Goal: Navigation & Orientation: Find specific page/section

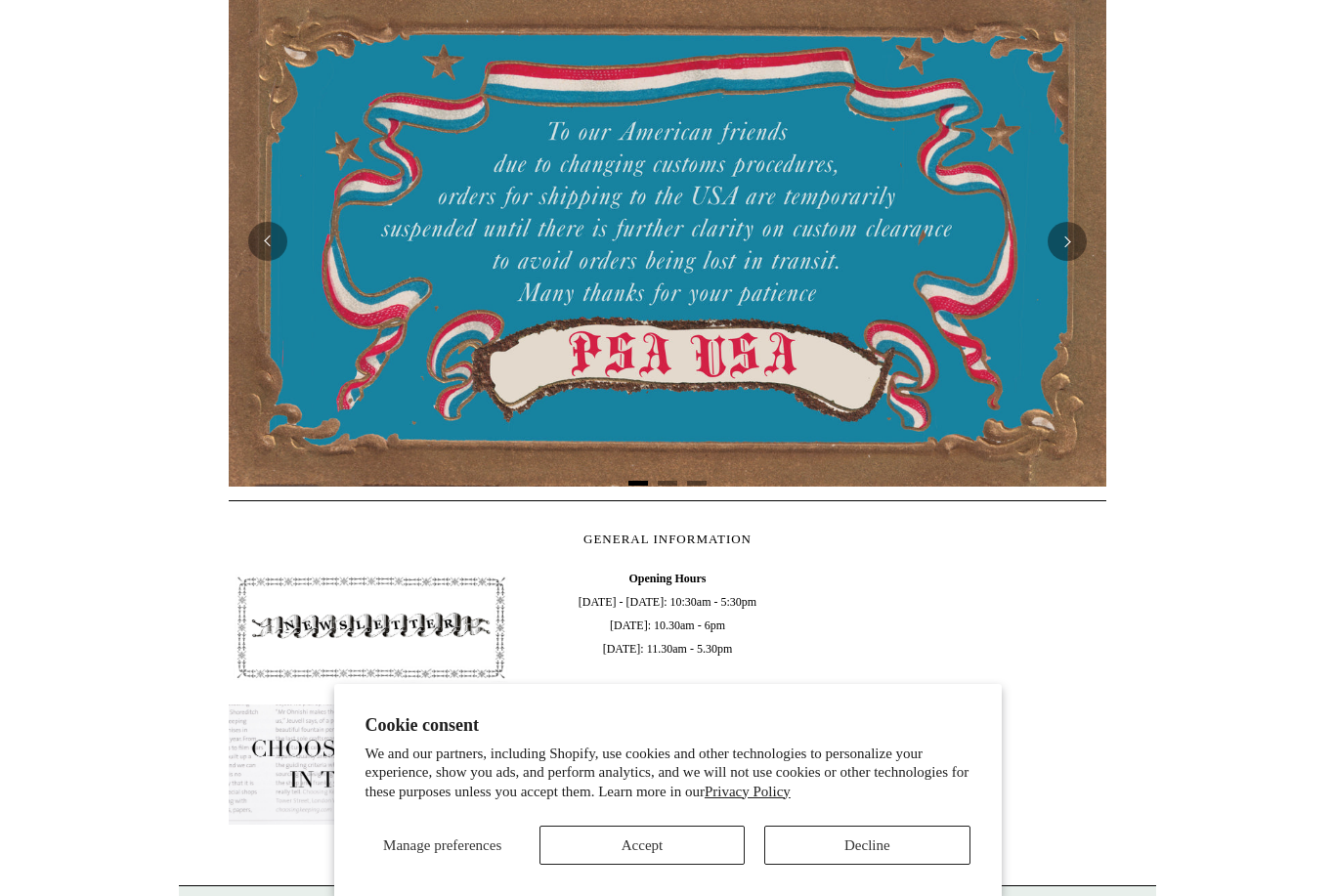
scroll to position [625, 0]
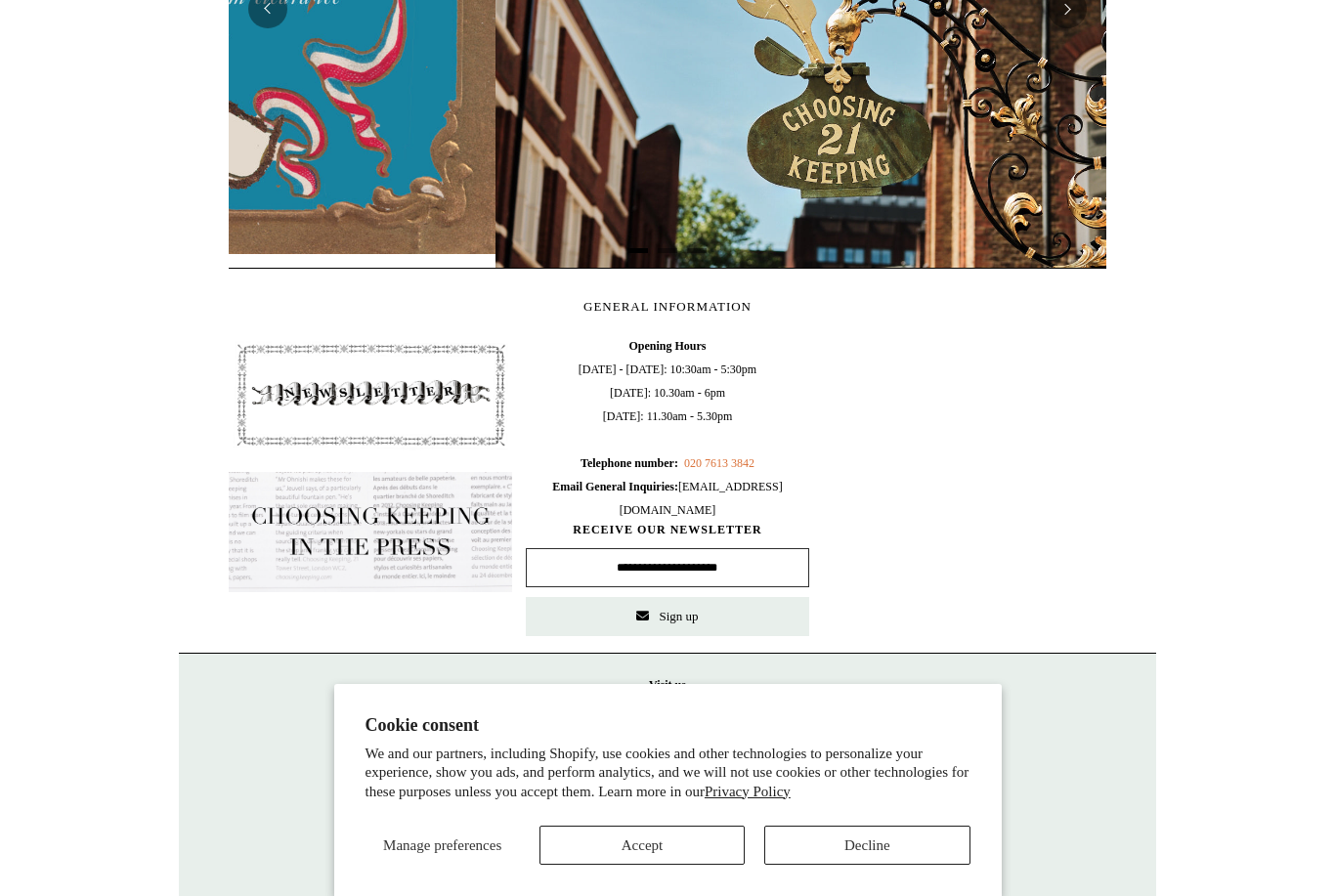
click at [691, 865] on button "Accept" at bounding box center [642, 845] width 205 height 39
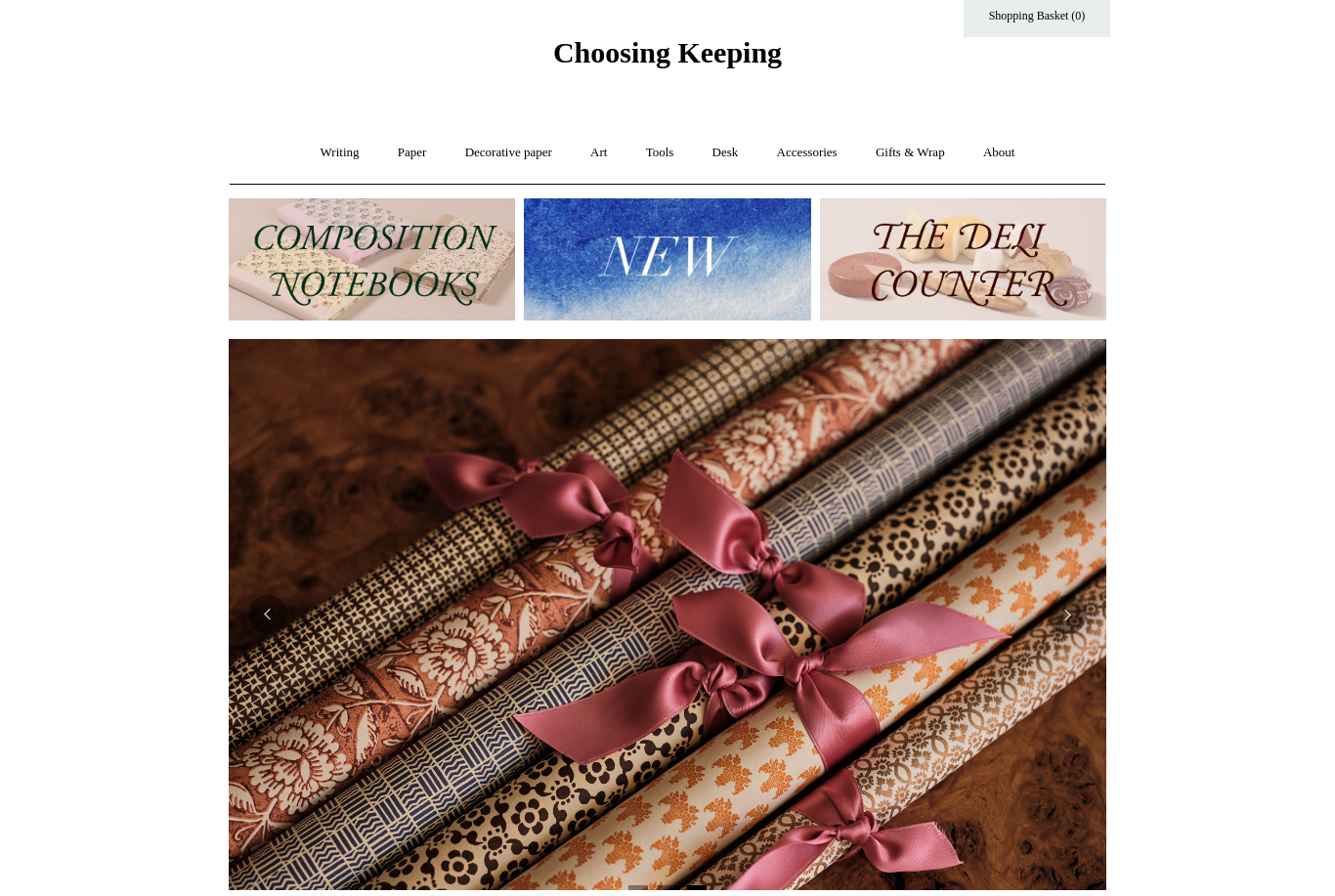
scroll to position [0, 0]
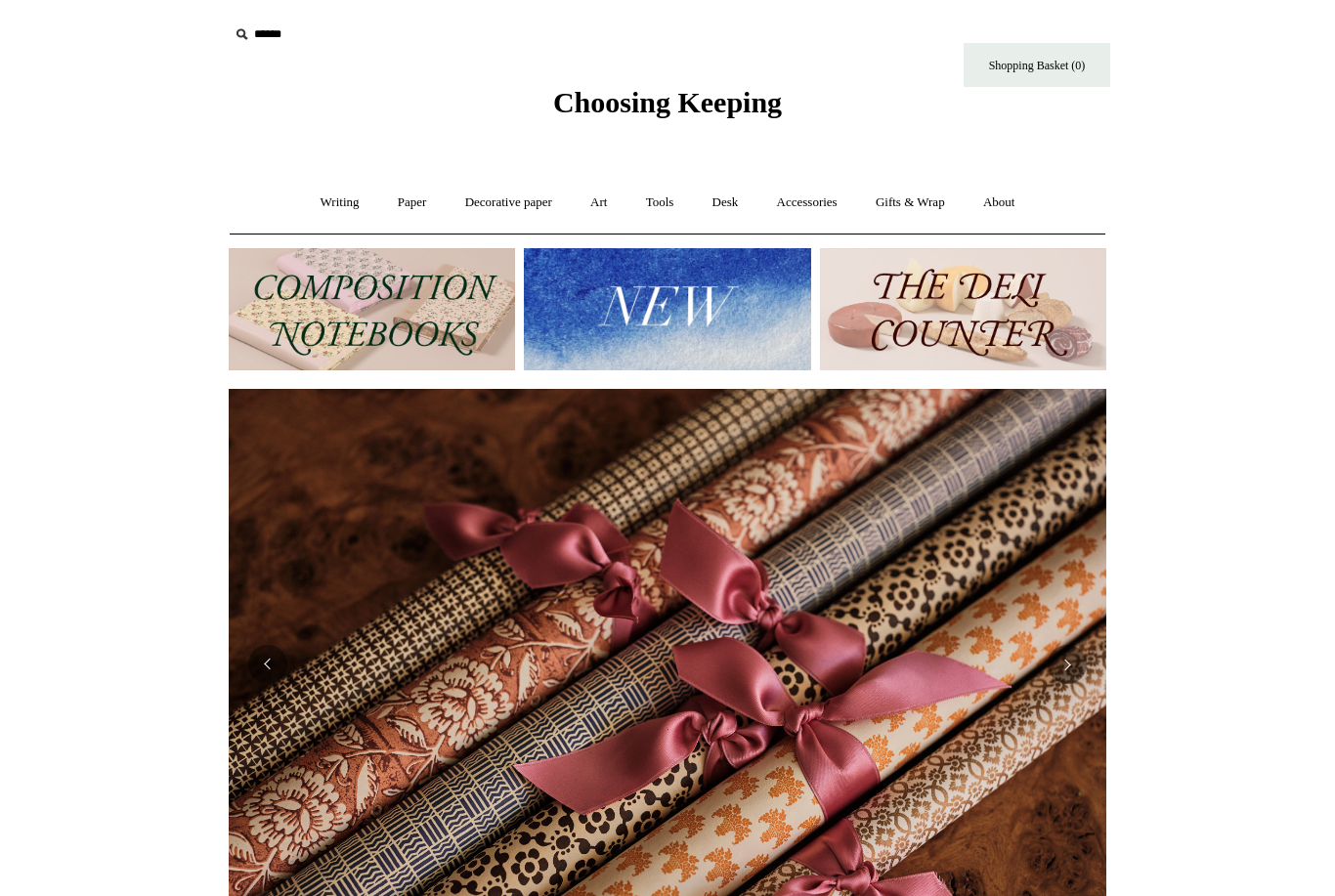
click at [332, 199] on link "Writing +" at bounding box center [340, 203] width 74 height 52
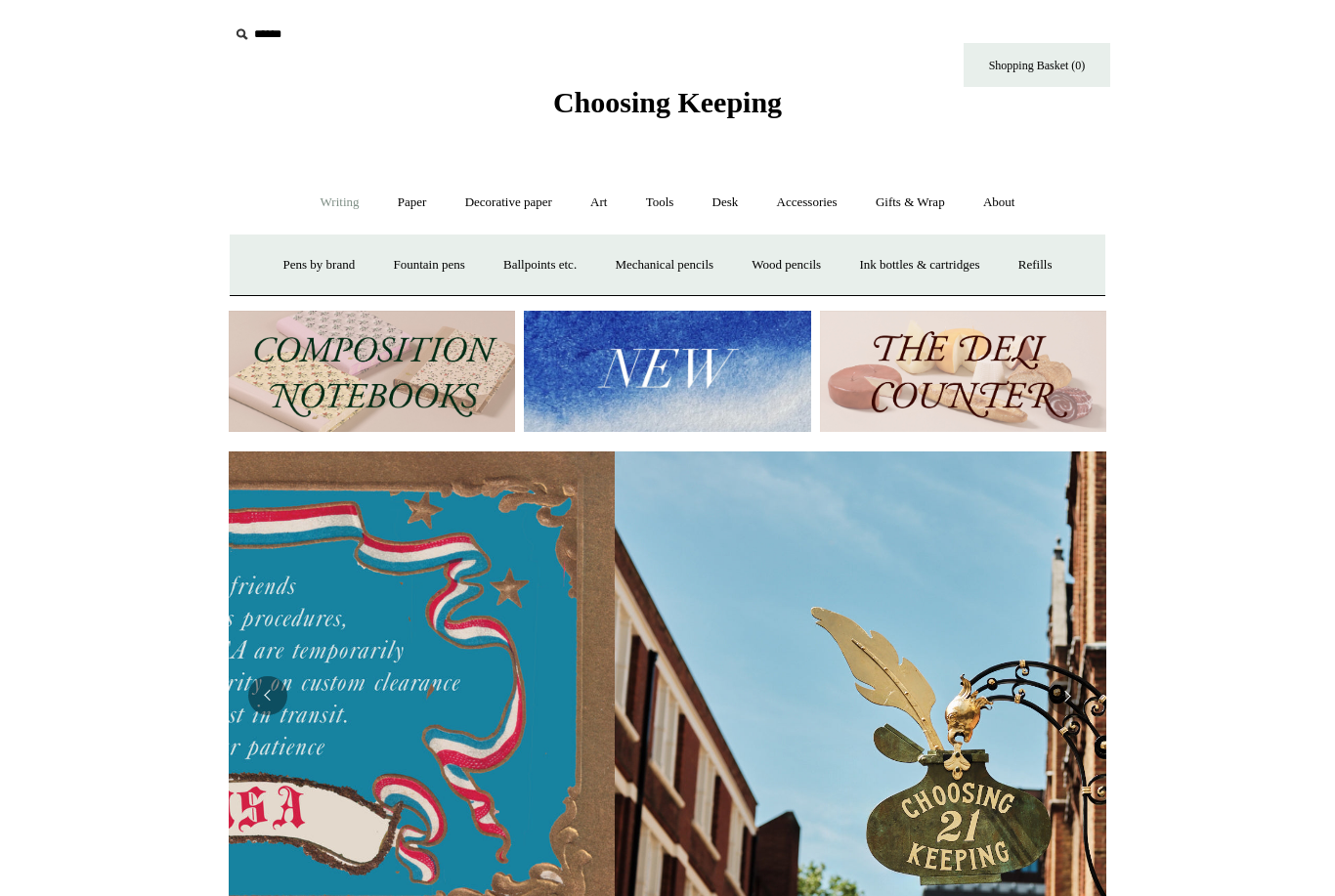
click at [534, 205] on link "Decorative paper +" at bounding box center [509, 203] width 122 height 52
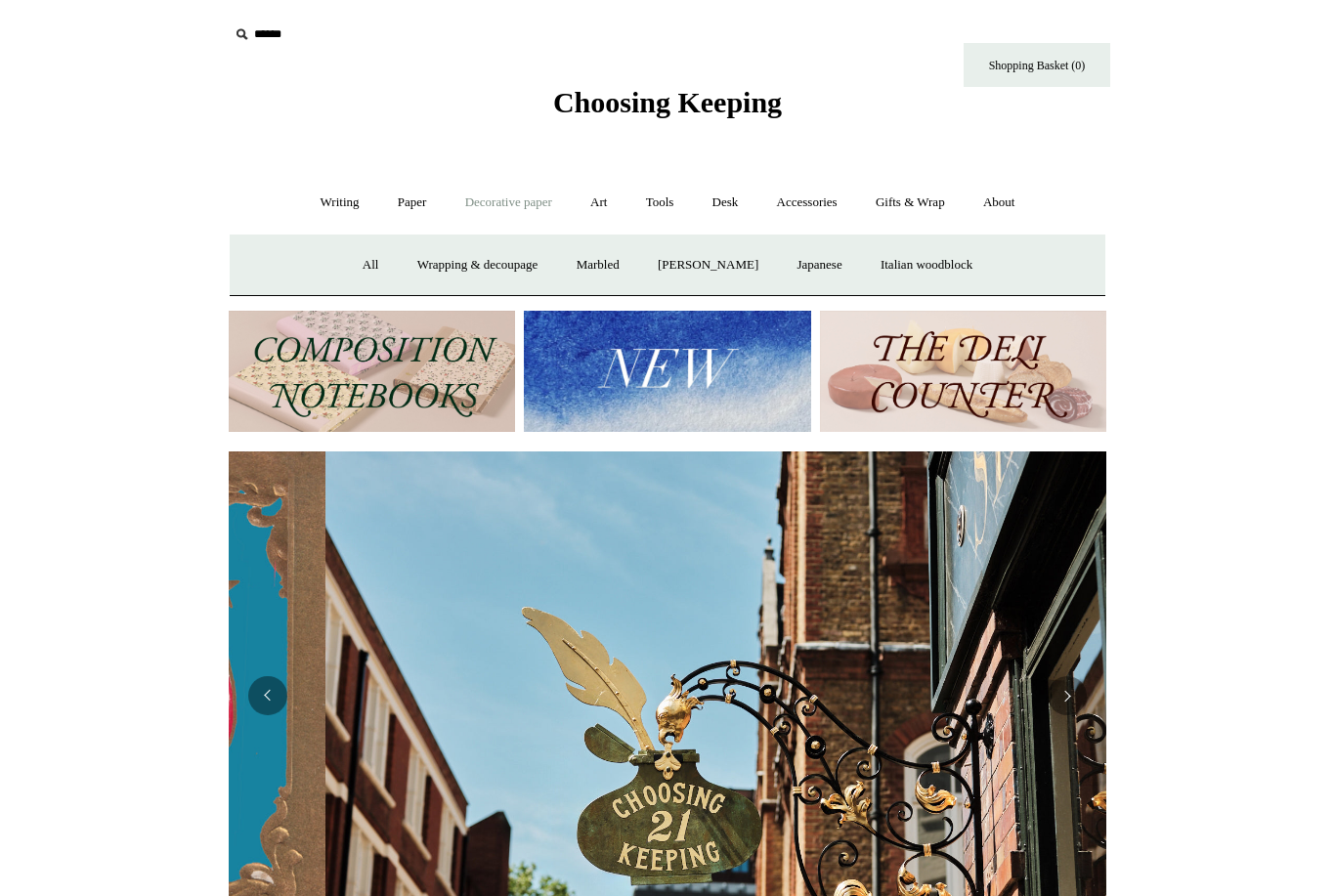
scroll to position [0, 878]
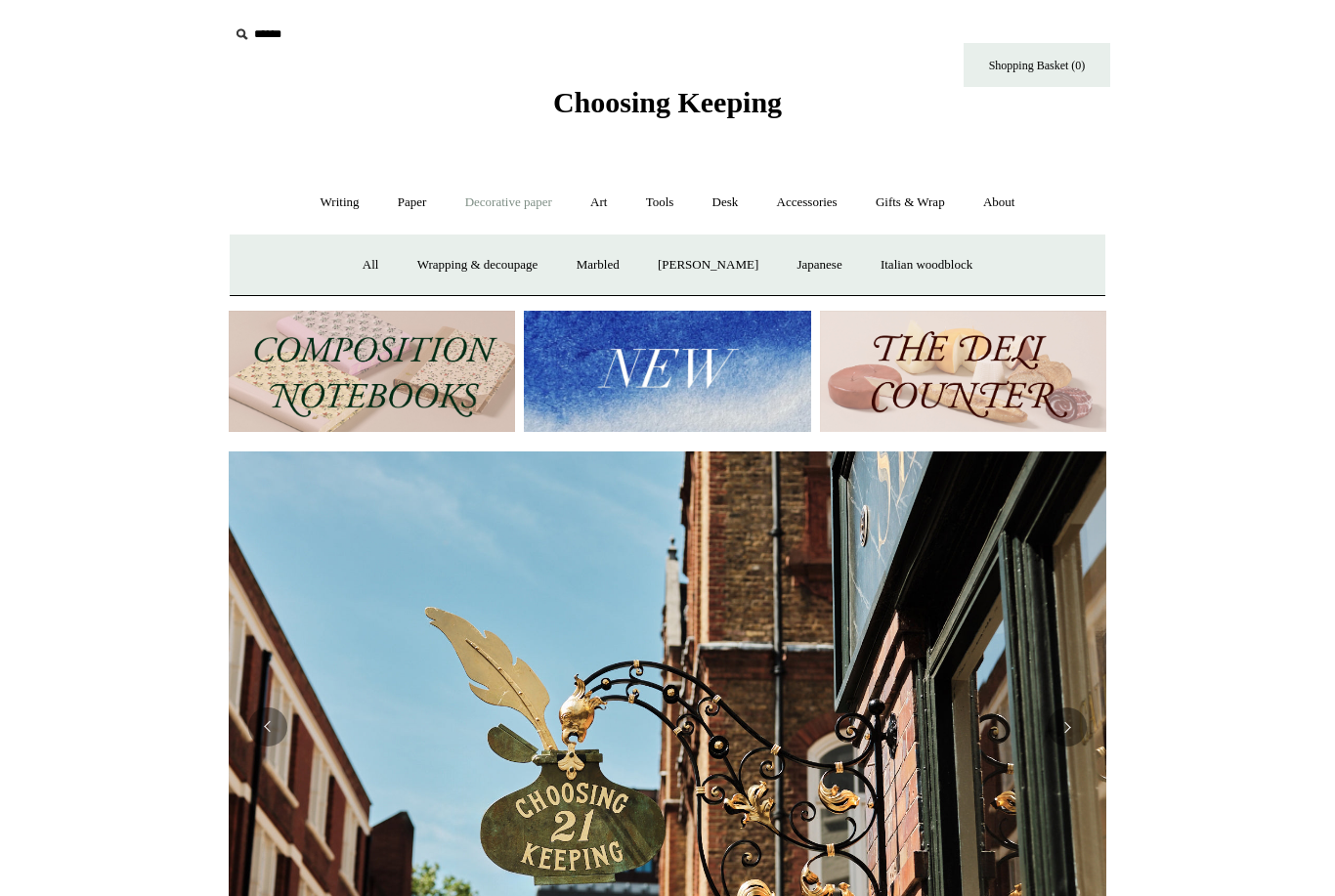
click at [593, 210] on link "Art +" at bounding box center [599, 203] width 52 height 52
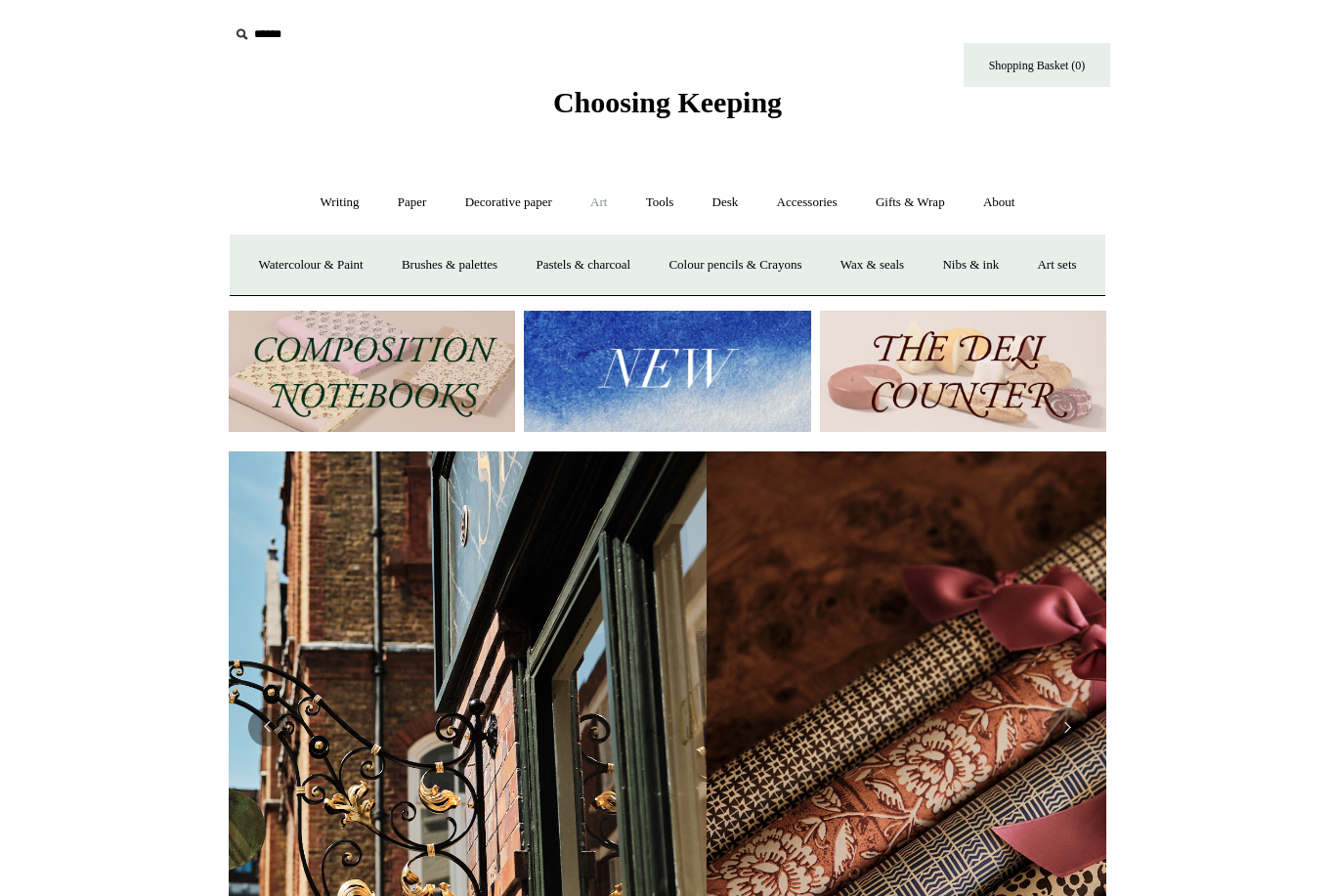
click at [665, 195] on link "Tools +" at bounding box center [660, 203] width 64 height 52
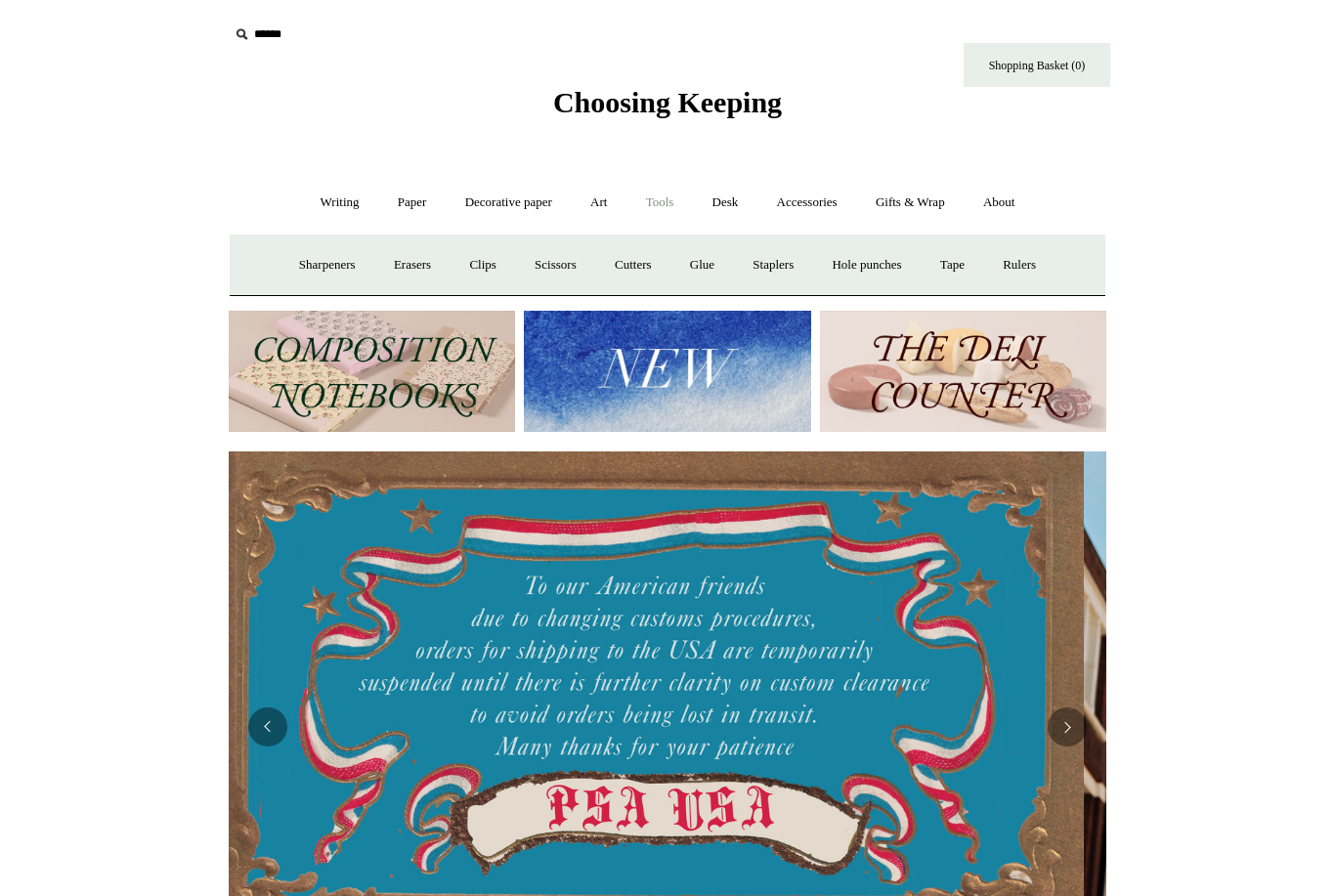
scroll to position [0, 0]
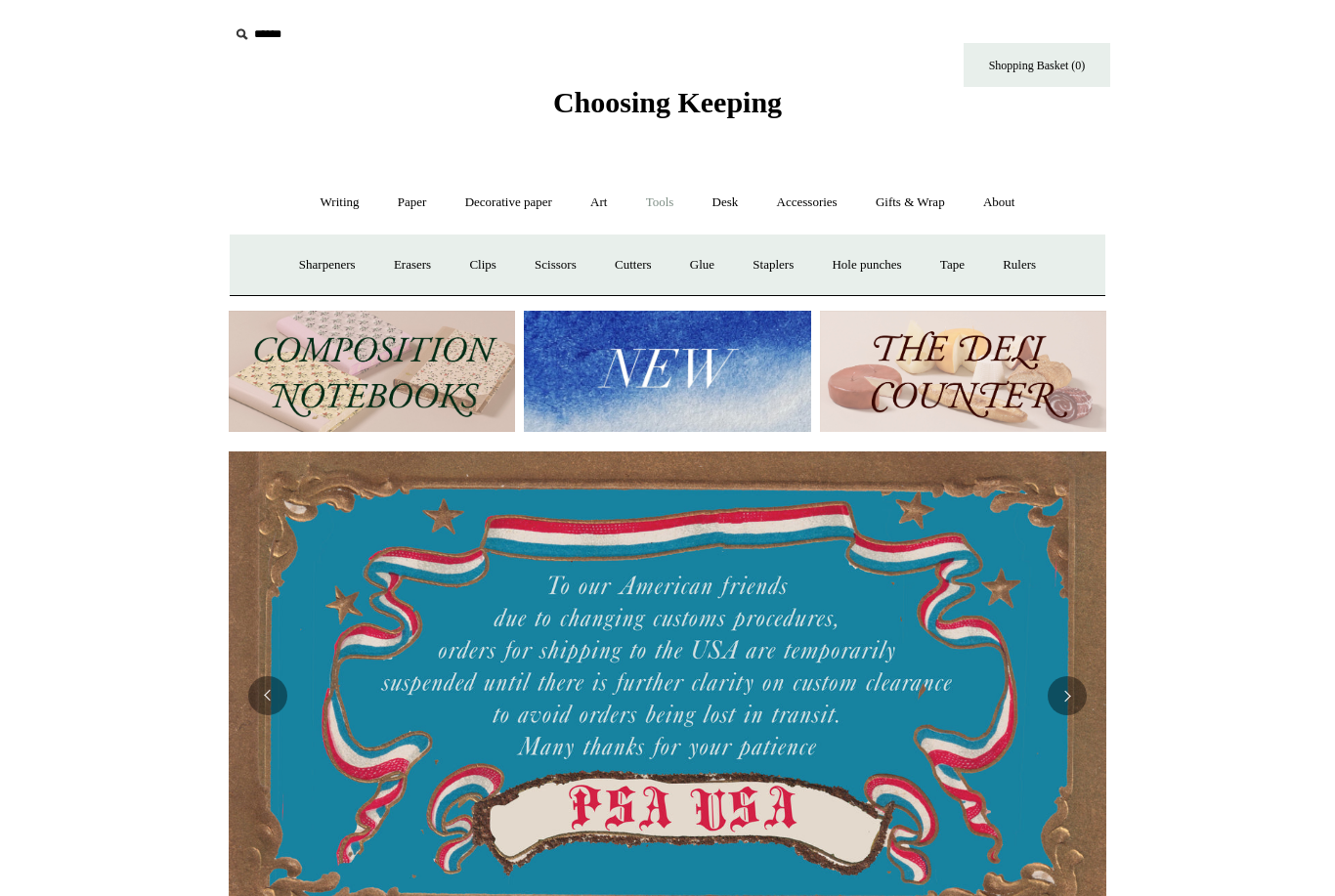
click at [481, 265] on link "Clips +" at bounding box center [483, 265] width 62 height 52
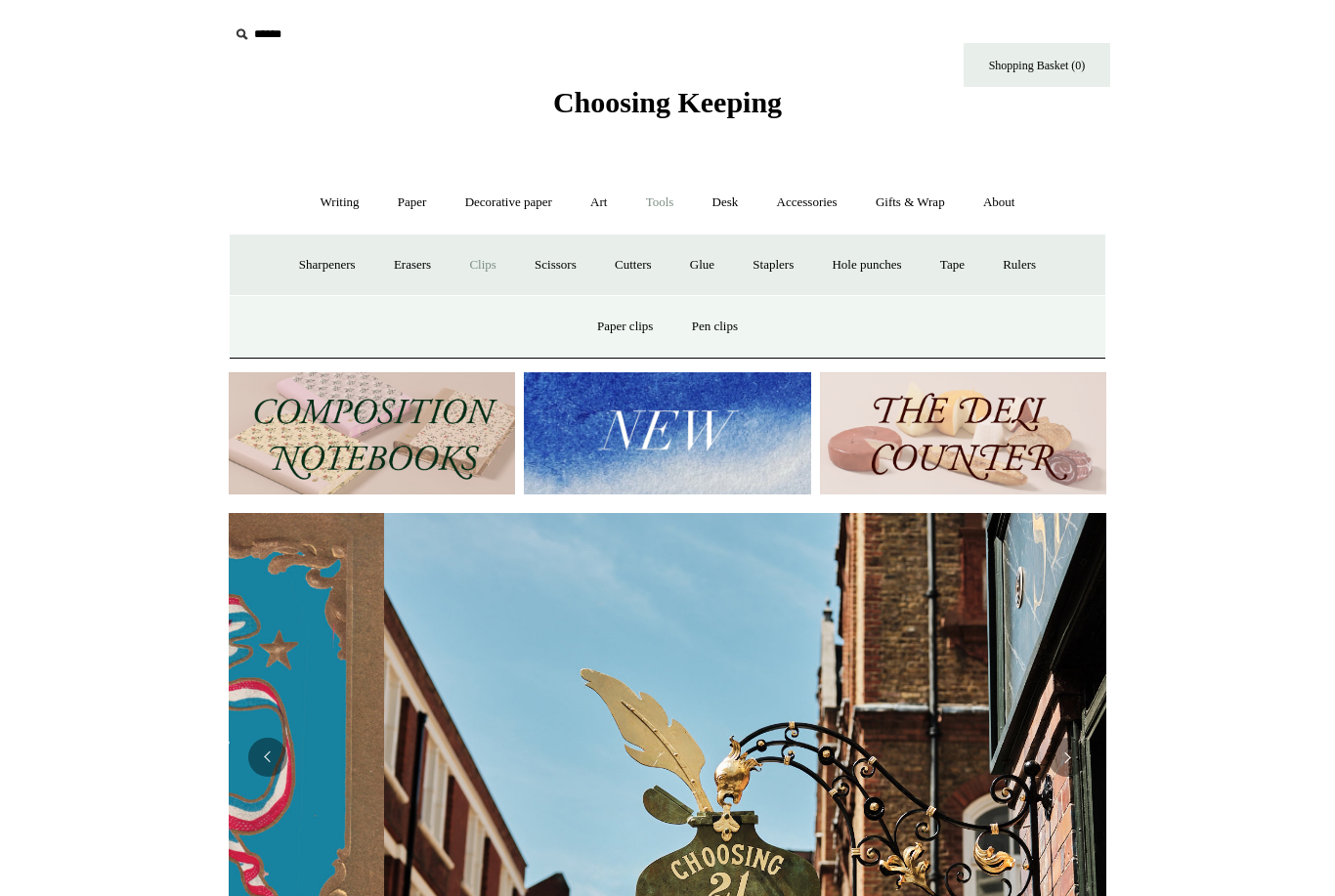
scroll to position [0, 876]
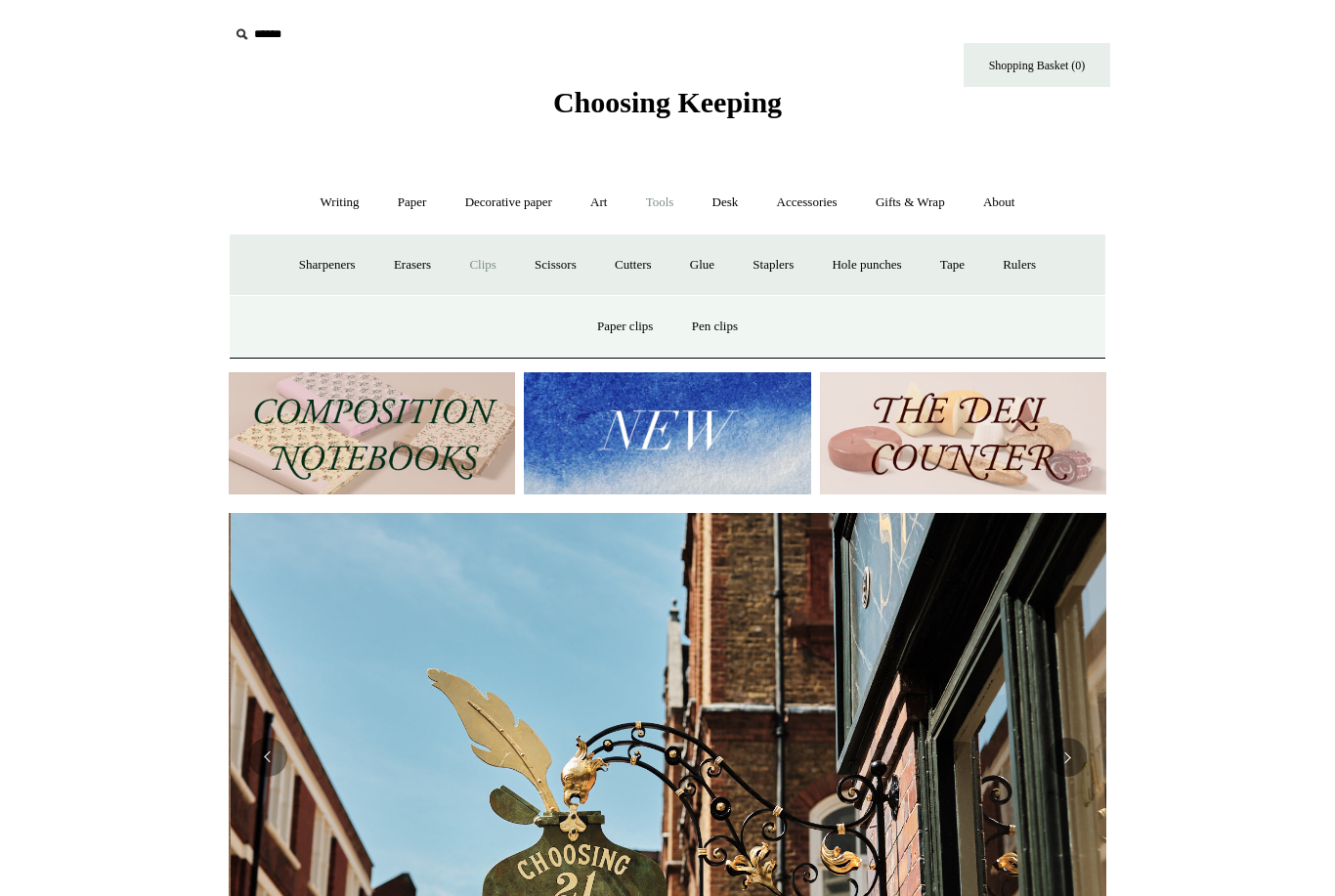
click at [639, 329] on link "Paper clips" at bounding box center [625, 327] width 91 height 52
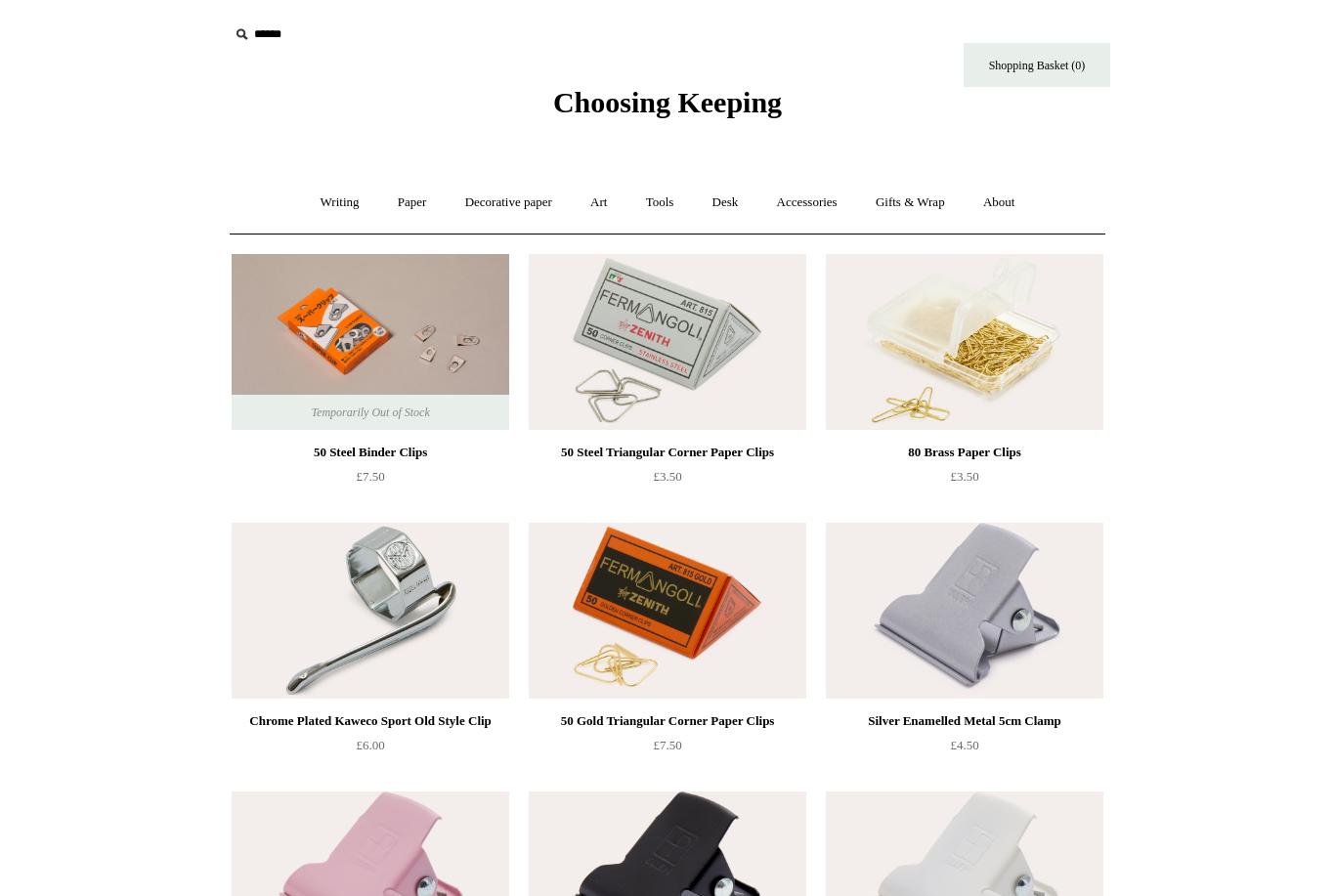
click at [670, 194] on link "Tools +" at bounding box center [660, 203] width 64 height 52
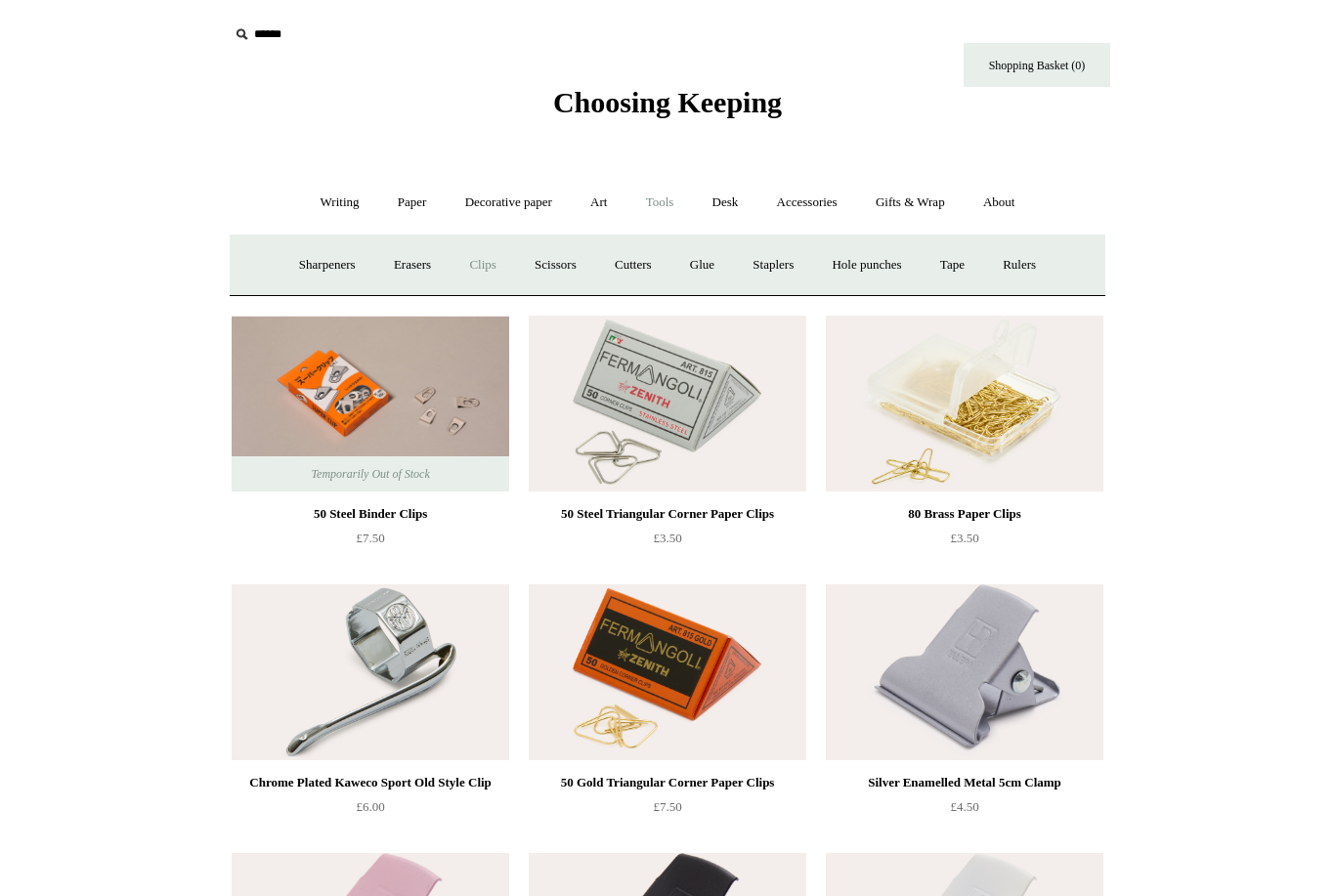
click at [880, 271] on link "Hole punches" at bounding box center [866, 265] width 105 height 52
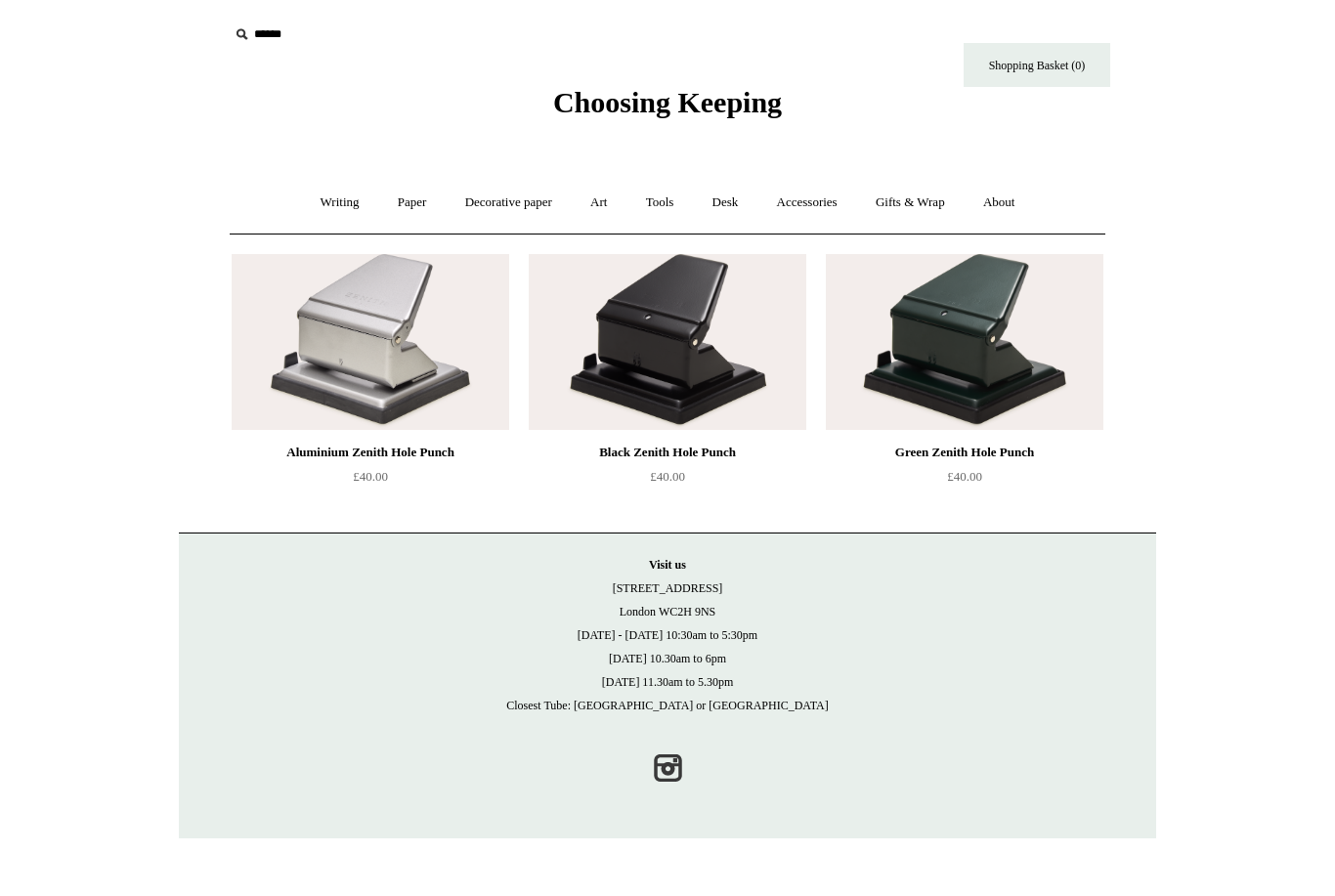
click at [531, 202] on link "Decorative paper +" at bounding box center [509, 203] width 122 height 52
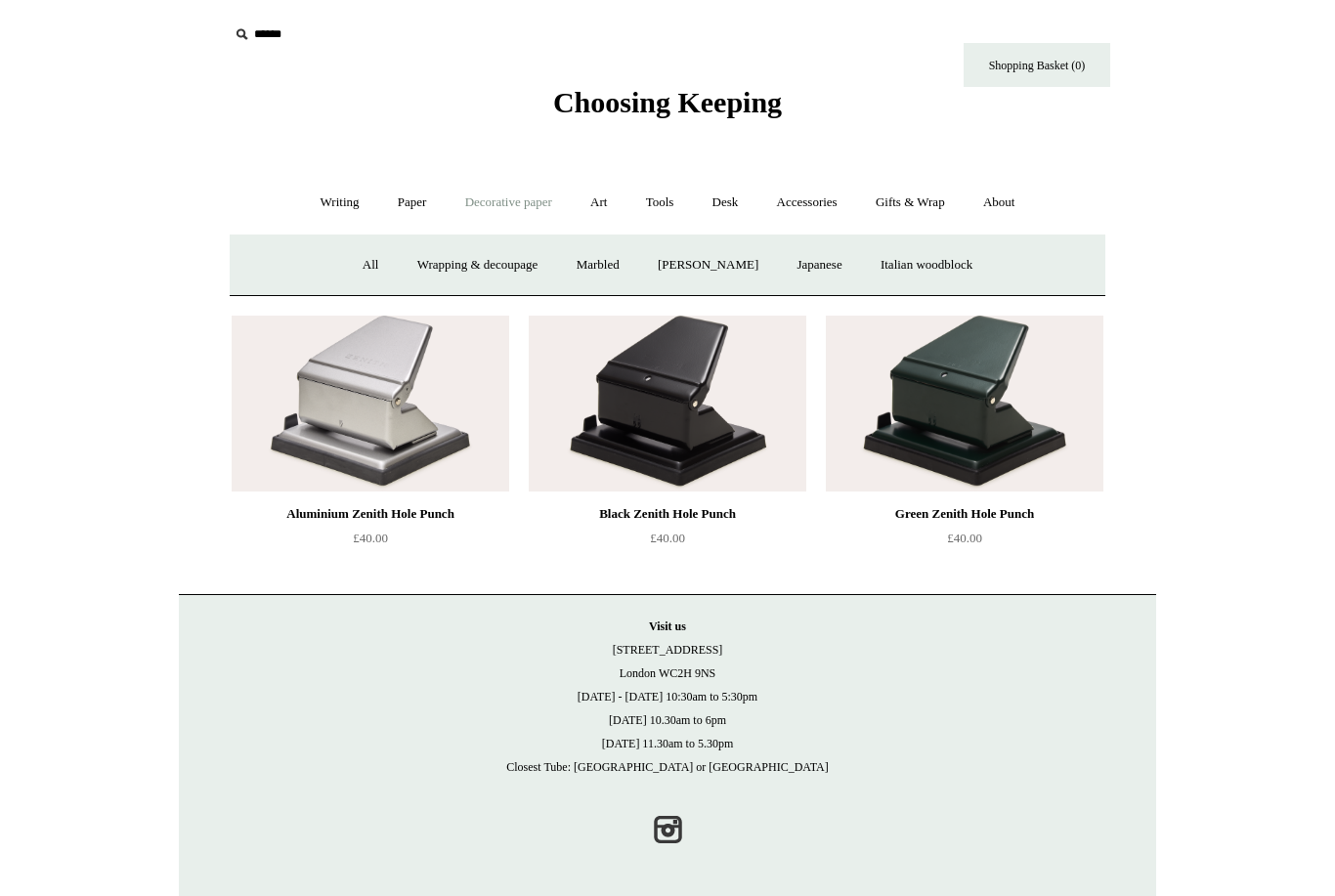
click at [605, 200] on link "Art +" at bounding box center [599, 203] width 52 height 52
click at [662, 197] on link "Tools +" at bounding box center [660, 203] width 64 height 52
click at [965, 274] on link "Tape +" at bounding box center [953, 265] width 60 height 52
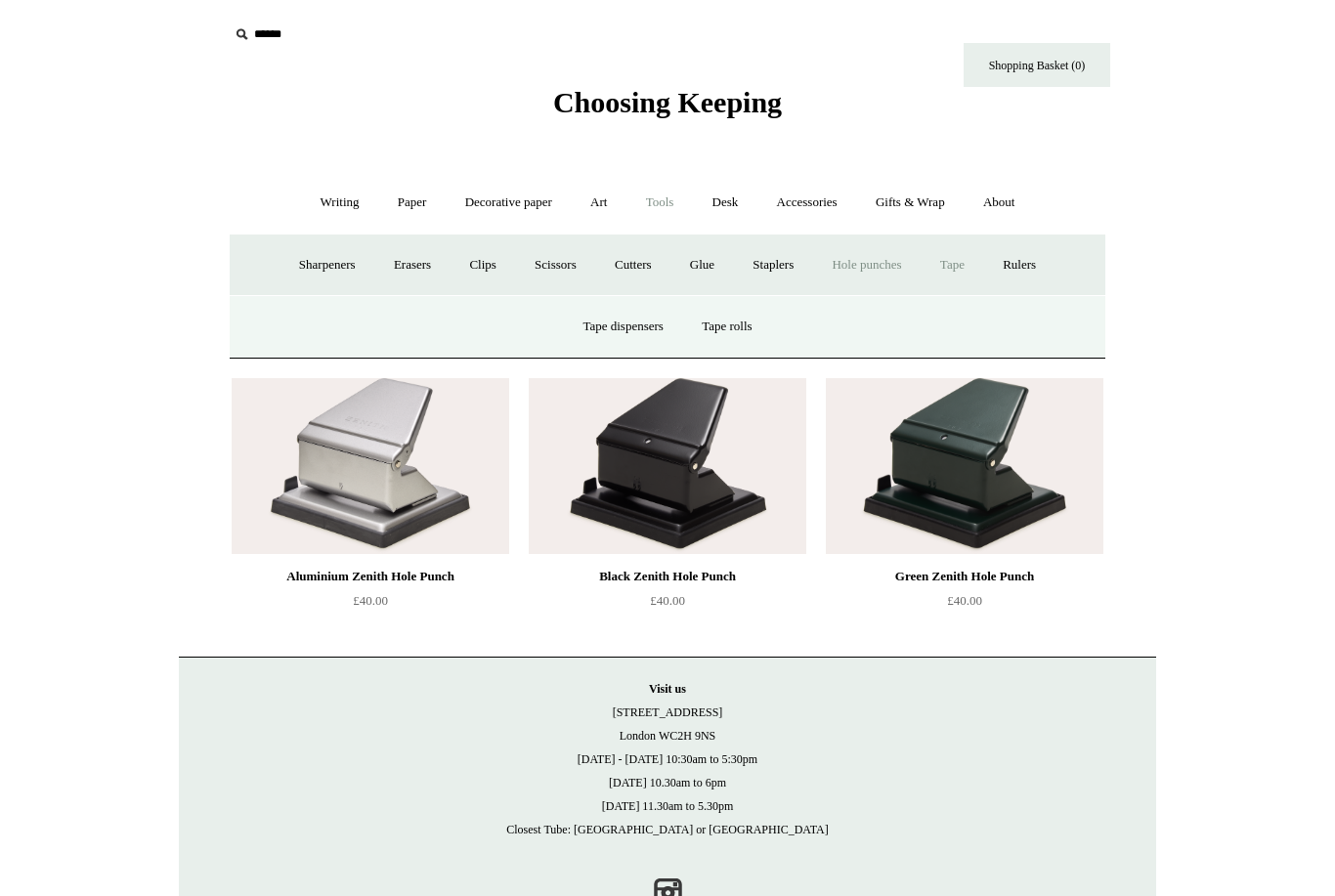
click at [733, 332] on link "Tape rolls" at bounding box center [726, 327] width 85 height 52
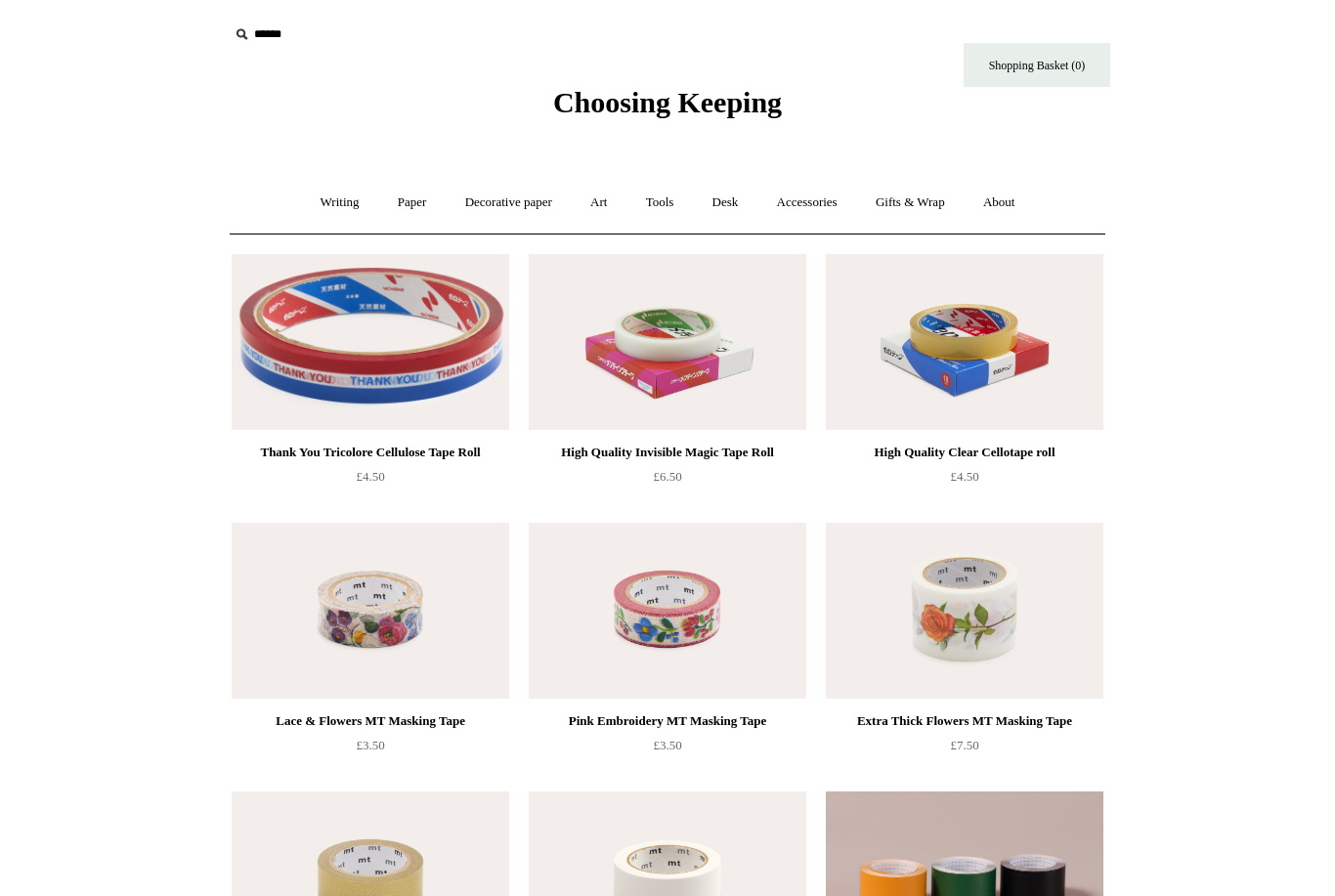
click at [733, 193] on link "Desk +" at bounding box center [726, 203] width 62 height 52
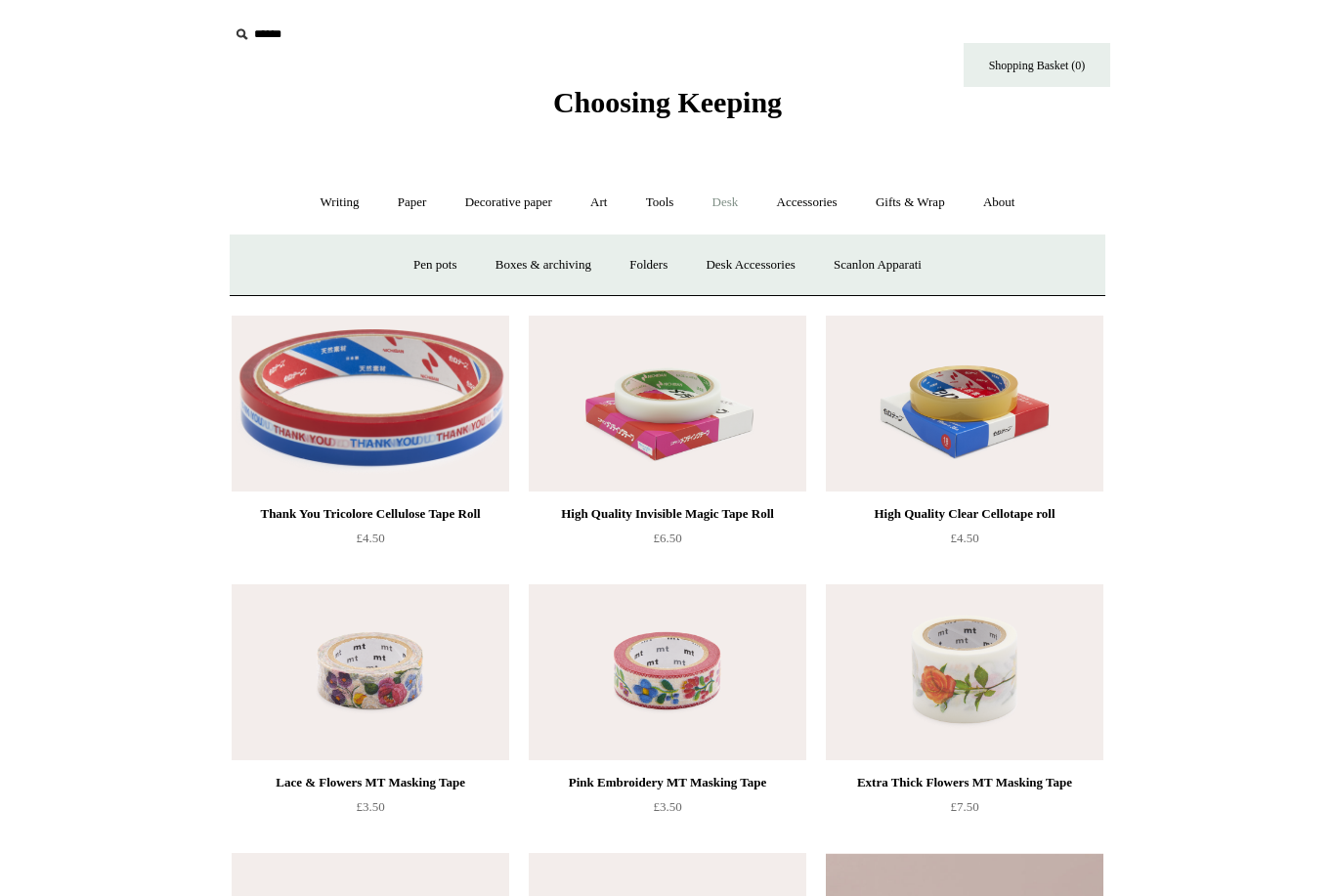
click at [789, 251] on link "Desk Accessories" at bounding box center [750, 265] width 124 height 52
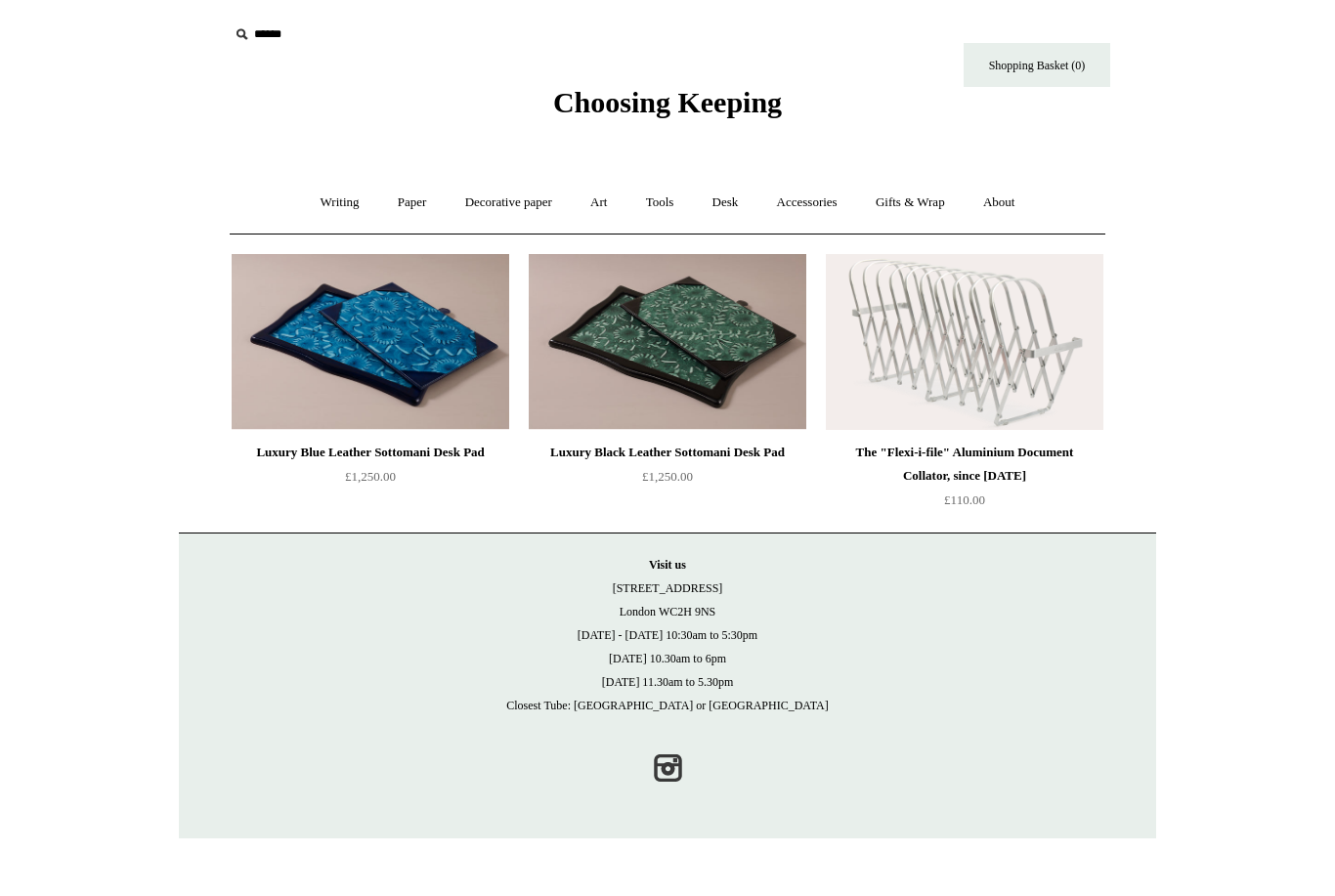
click at [831, 210] on link "Accessories +" at bounding box center [807, 203] width 96 height 52
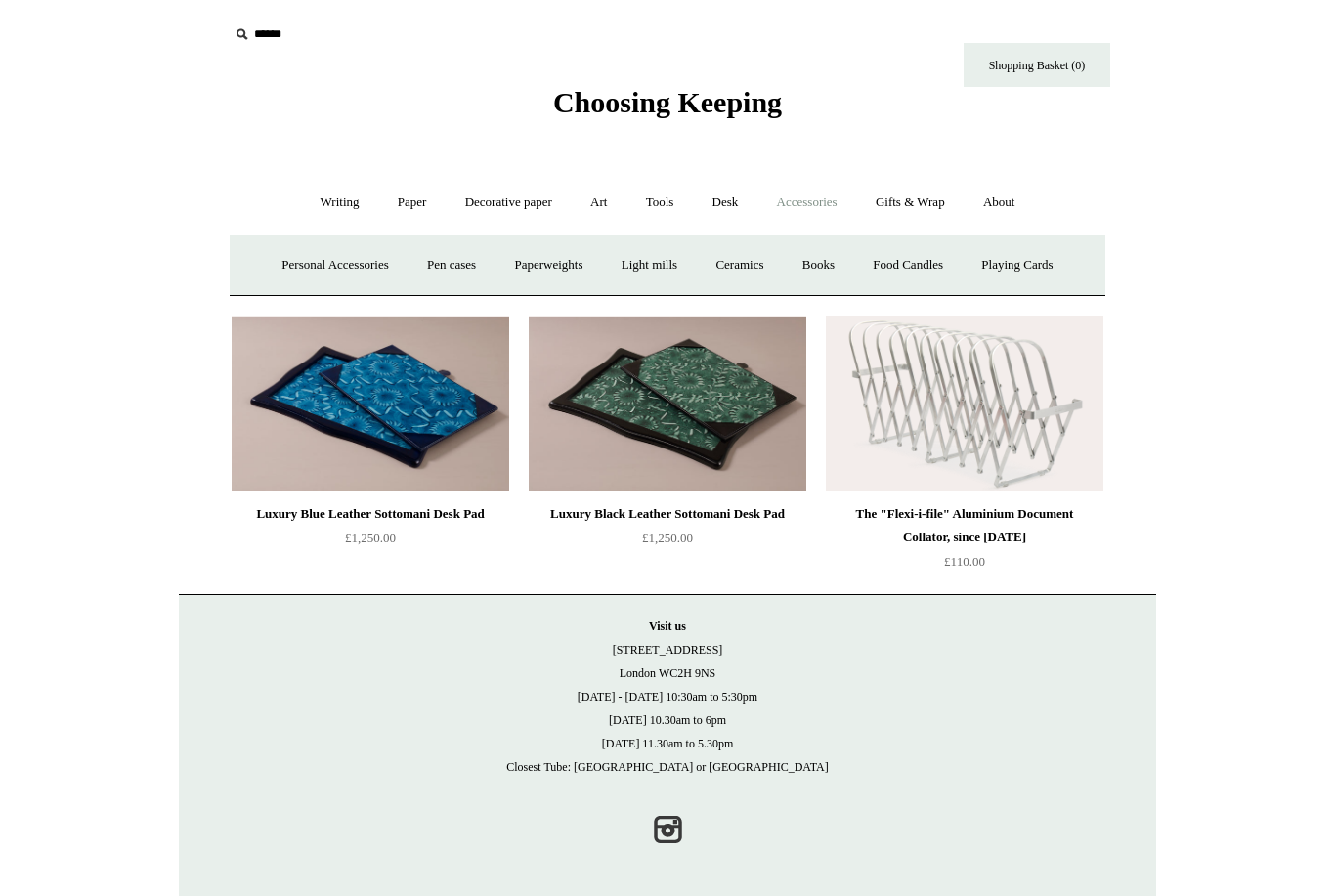
click at [450, 276] on link "Pen cases" at bounding box center [452, 265] width 84 height 52
